Goal: Transaction & Acquisition: Purchase product/service

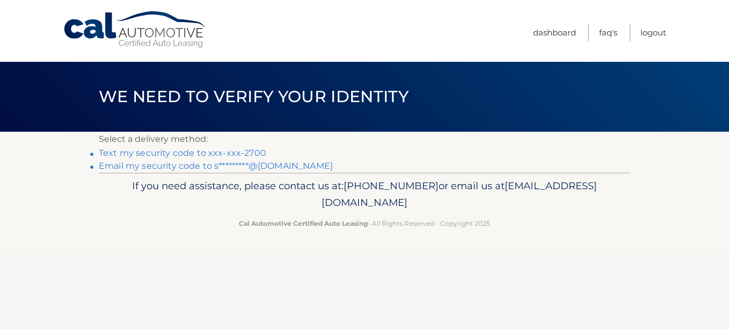
click at [211, 153] on link "Text my security code to xxx-xxx-2700" at bounding box center [183, 153] width 168 height 10
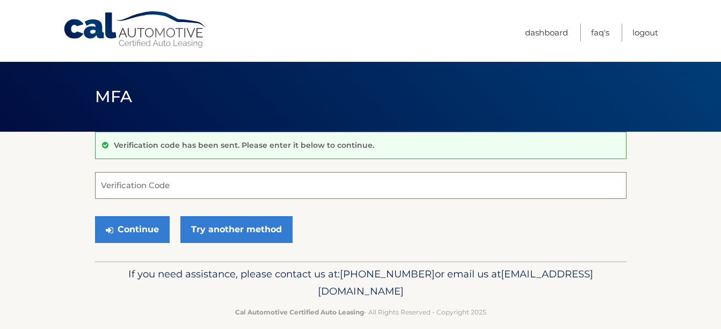
click at [181, 187] on input "Verification Code" at bounding box center [361, 185] width 532 height 27
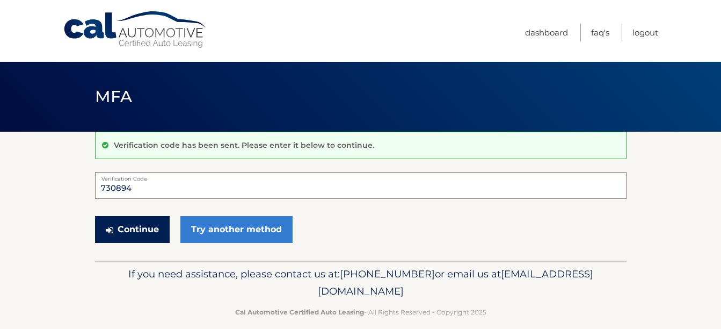
type input "730894"
click at [137, 223] on button "Continue" at bounding box center [132, 229] width 75 height 27
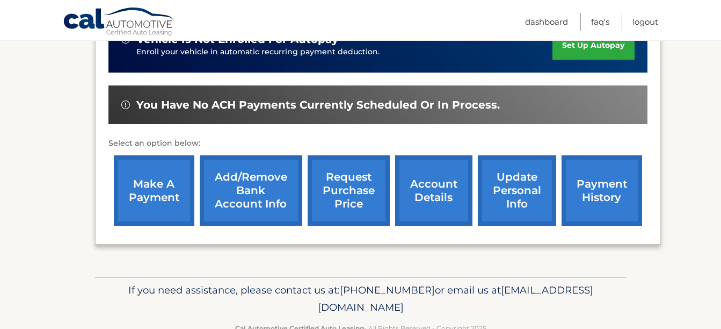
scroll to position [322, 0]
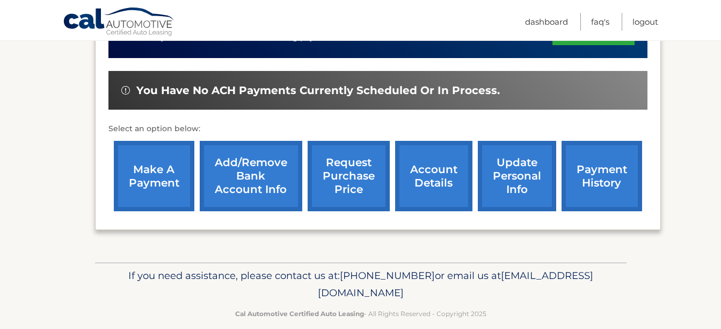
click at [154, 153] on link "make a payment" at bounding box center [154, 176] width 81 height 70
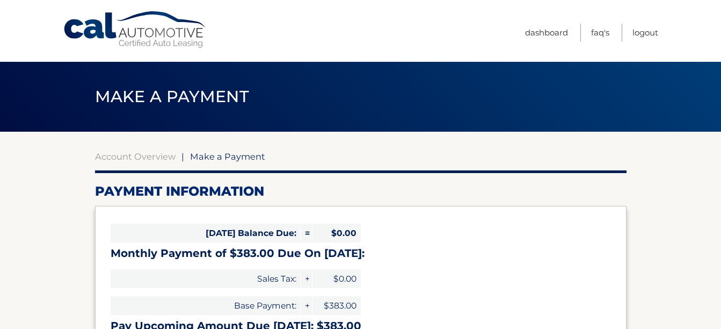
select select "NmFhMTdlYWQtZGZkZi00ODY2LThjNjgtNjE1MzRmNTNkZmNj"
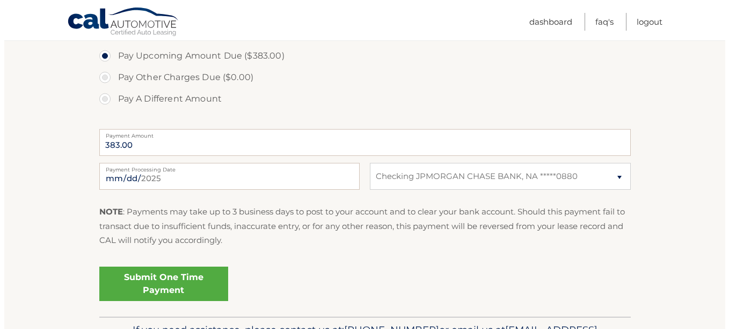
scroll to position [376, 0]
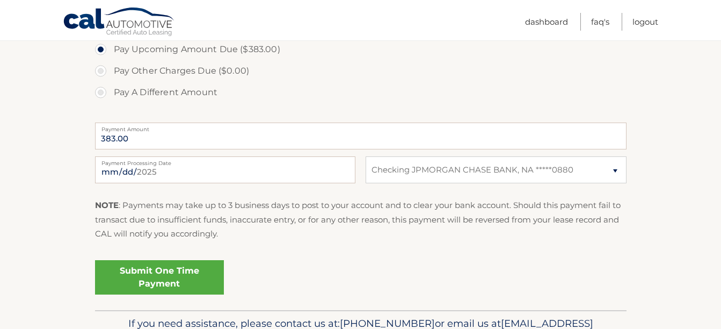
click at [178, 278] on link "Submit One Time Payment" at bounding box center [159, 277] width 129 height 34
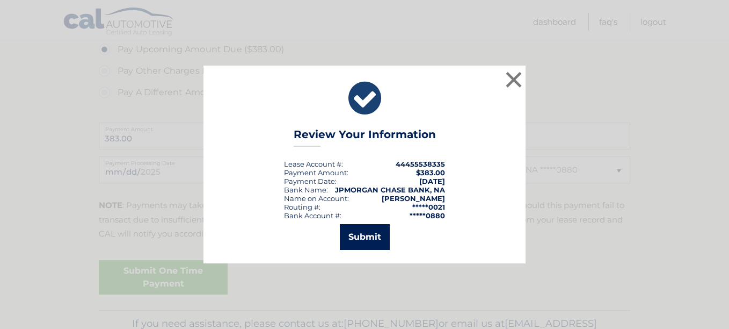
click at [377, 237] on button "Submit" at bounding box center [365, 237] width 50 height 26
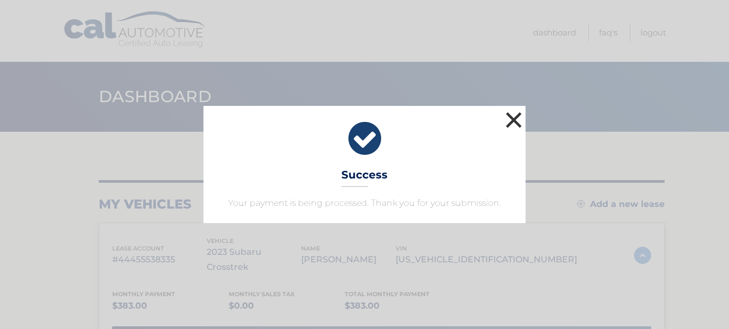
click at [517, 119] on button "×" at bounding box center [513, 119] width 21 height 21
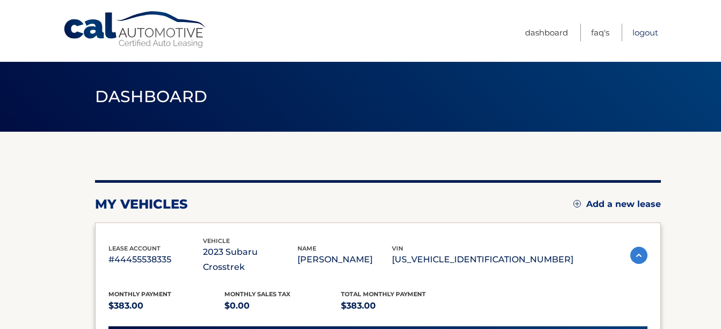
click at [645, 36] on link "Logout" at bounding box center [646, 33] width 26 height 18
